Goal: Information Seeking & Learning: Learn about a topic

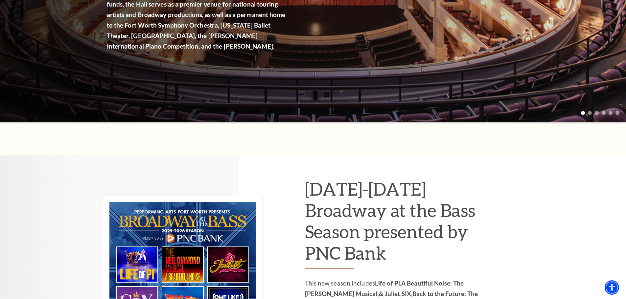
scroll to position [296, 0]
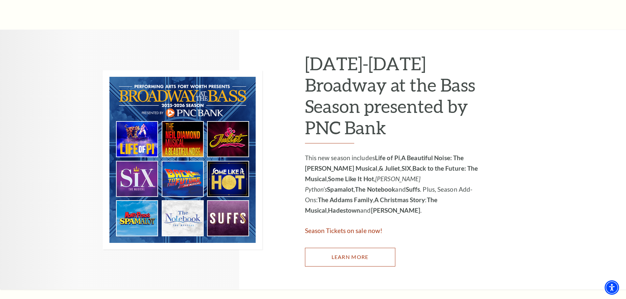
click at [349, 259] on link "Learn More" at bounding box center [350, 257] width 90 height 18
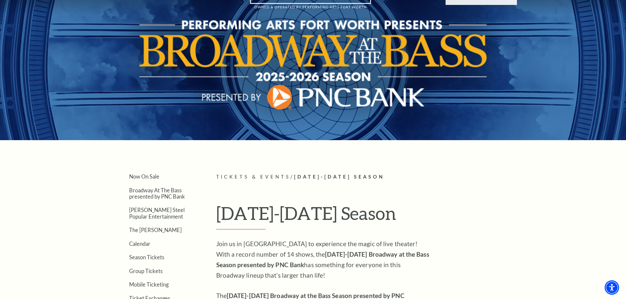
scroll to position [131, 0]
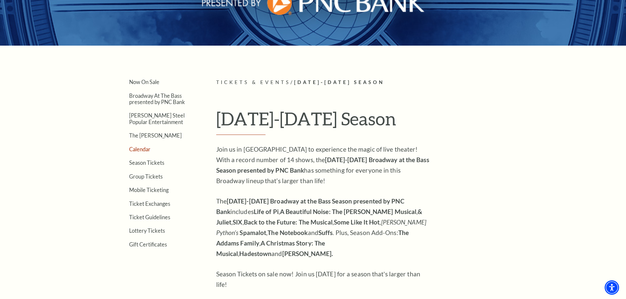
click at [136, 148] on link "Calendar" at bounding box center [139, 149] width 21 height 6
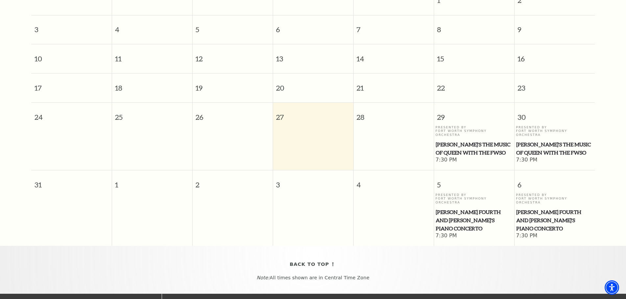
scroll to position [9, 0]
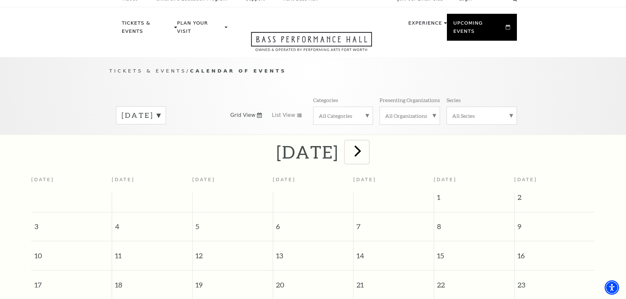
click at [367, 143] on span "next" at bounding box center [357, 151] width 19 height 19
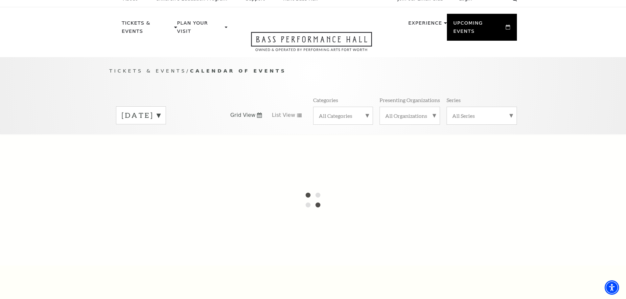
click at [381, 143] on div at bounding box center [313, 199] width 626 height 131
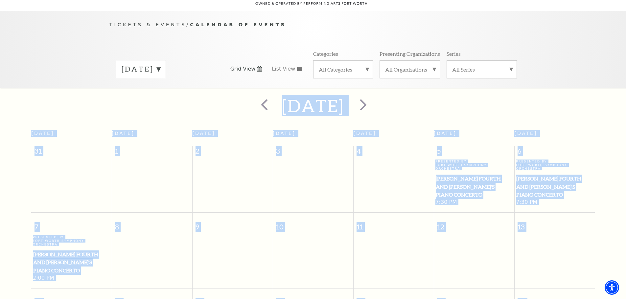
scroll to position [58, 0]
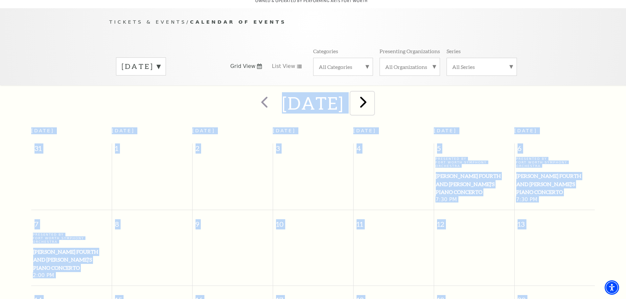
click at [373, 97] on span "next" at bounding box center [363, 102] width 19 height 19
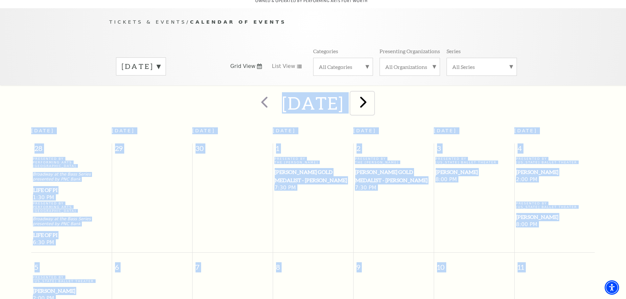
click at [373, 94] on span "next" at bounding box center [363, 102] width 19 height 19
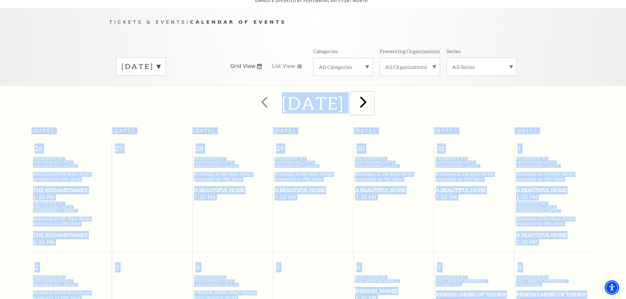
click at [373, 95] on span "next" at bounding box center [363, 102] width 19 height 19
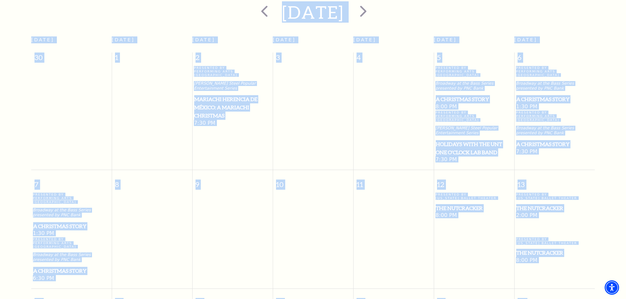
scroll to position [157, 0]
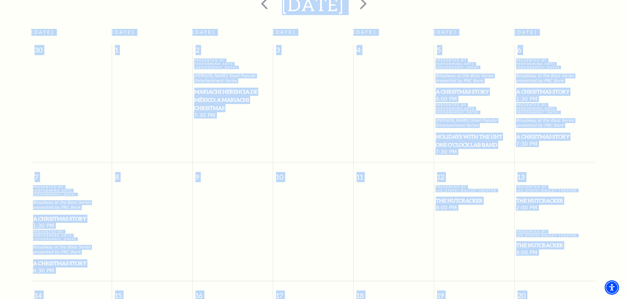
click at [51, 215] on span "A Christmas Story" at bounding box center [71, 219] width 77 height 8
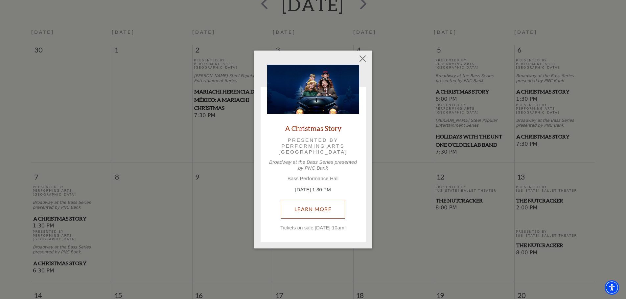
click at [318, 208] on link "Learn More" at bounding box center [313, 209] width 64 height 18
